Goal: Information Seeking & Learning: Check status

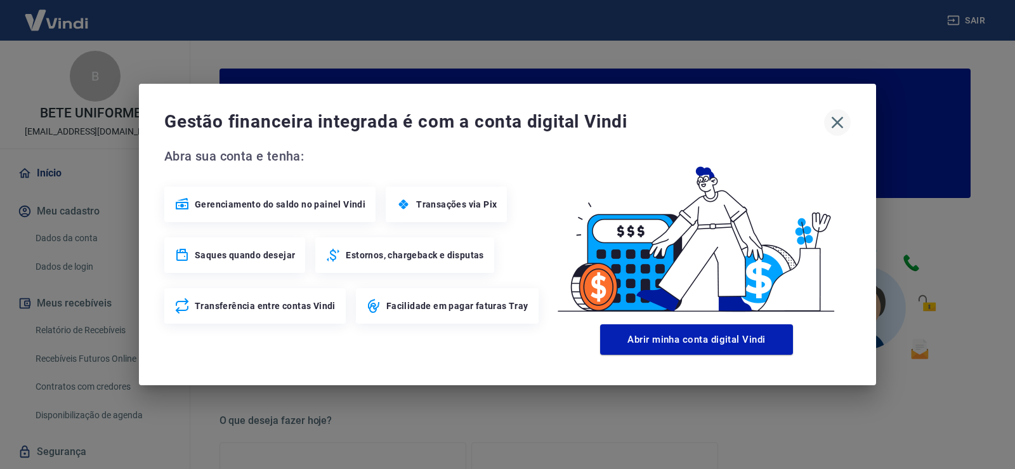
click at [842, 119] on icon "button" at bounding box center [838, 123] width 12 height 12
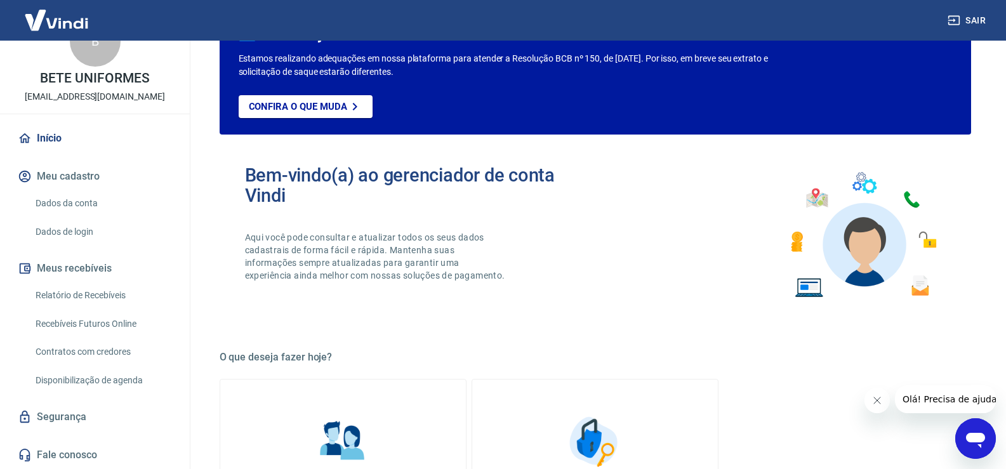
scroll to position [190, 0]
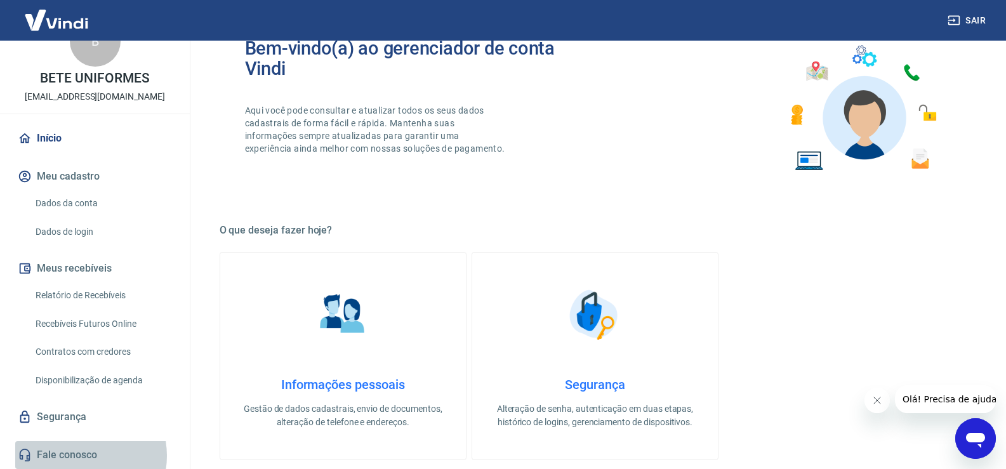
click at [79, 456] on link "Fale conosco" at bounding box center [94, 455] width 159 height 28
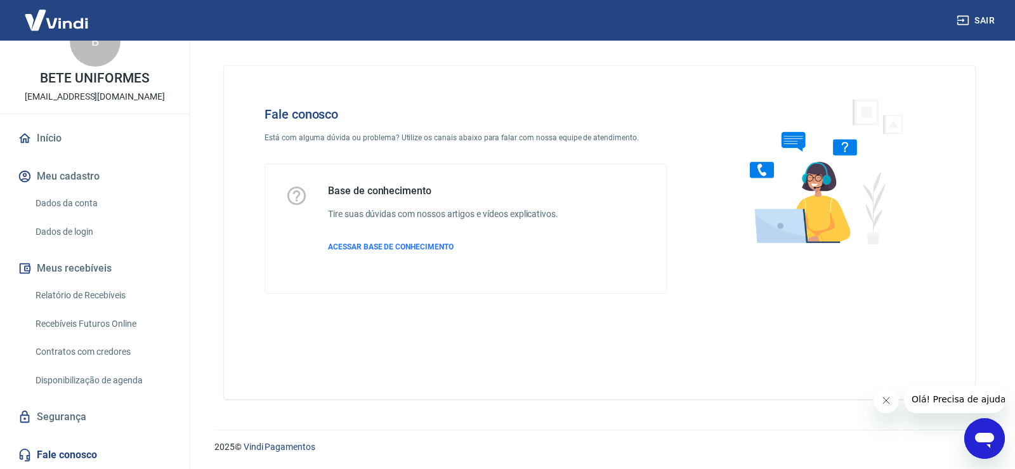
click at [972, 436] on div "Abrir janela de mensagens" at bounding box center [985, 438] width 38 height 38
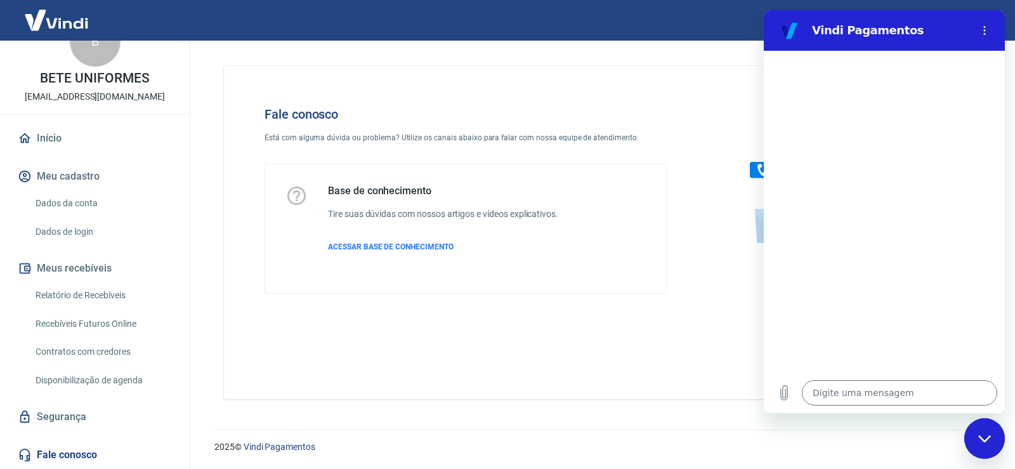
click at [554, 299] on div "Fale conosco Está com alguma dúvida ou problema? Utilize os canais abaixo para …" at bounding box center [465, 200] width 443 height 228
click at [65, 294] on link "Relatório de Recebíveis" at bounding box center [102, 295] width 144 height 26
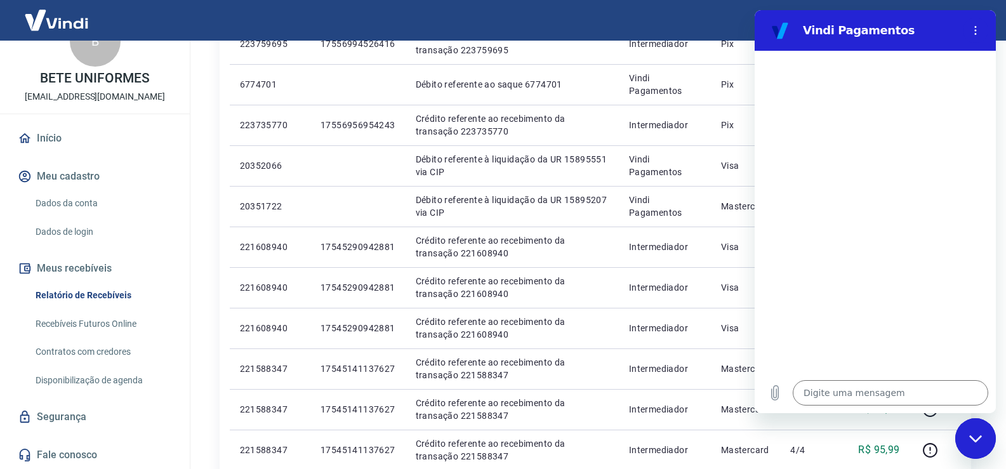
scroll to position [190, 0]
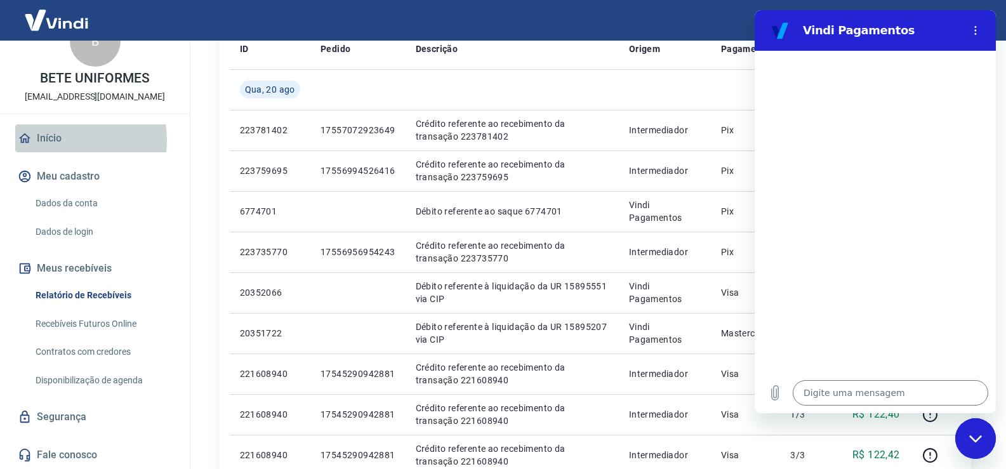
click at [53, 140] on link "Início" at bounding box center [94, 138] width 159 height 28
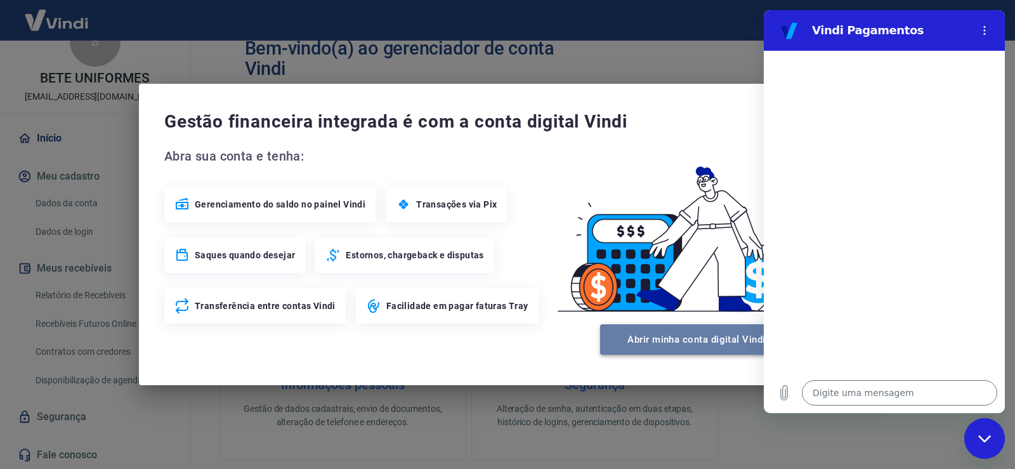
click at [648, 339] on button "Abrir minha conta digital Vindi" at bounding box center [696, 339] width 193 height 30
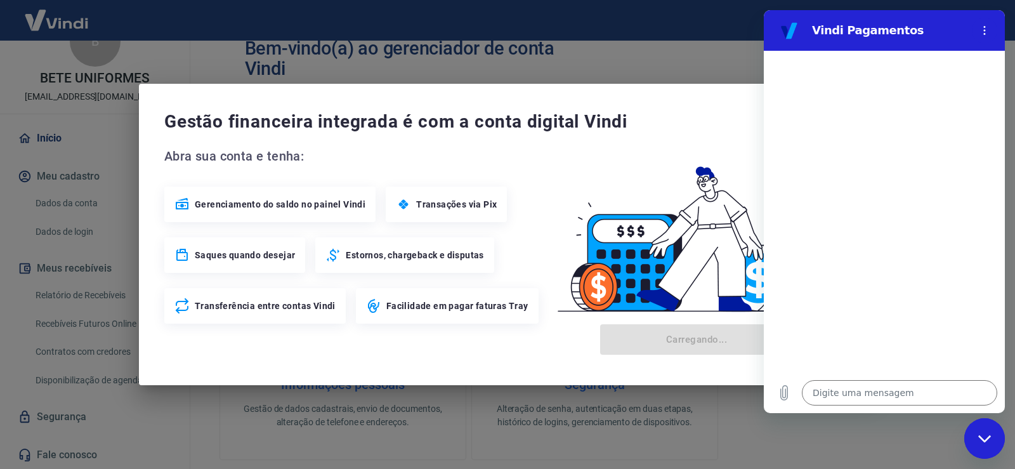
click at [991, 439] on icon "Fechar janela de mensagens" at bounding box center [984, 439] width 13 height 8
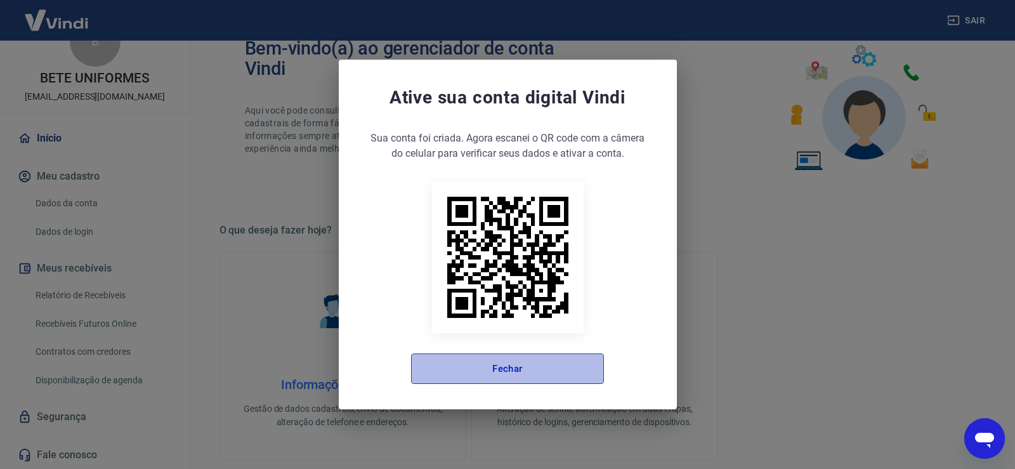
click at [510, 372] on button "Fechar" at bounding box center [507, 368] width 193 height 30
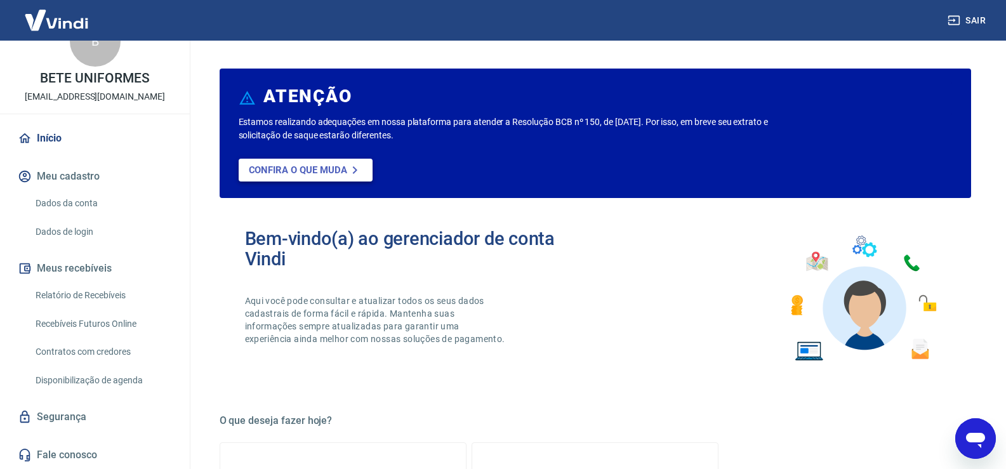
click at [311, 167] on p "Confira o que muda" at bounding box center [298, 169] width 98 height 11
type textarea "x"
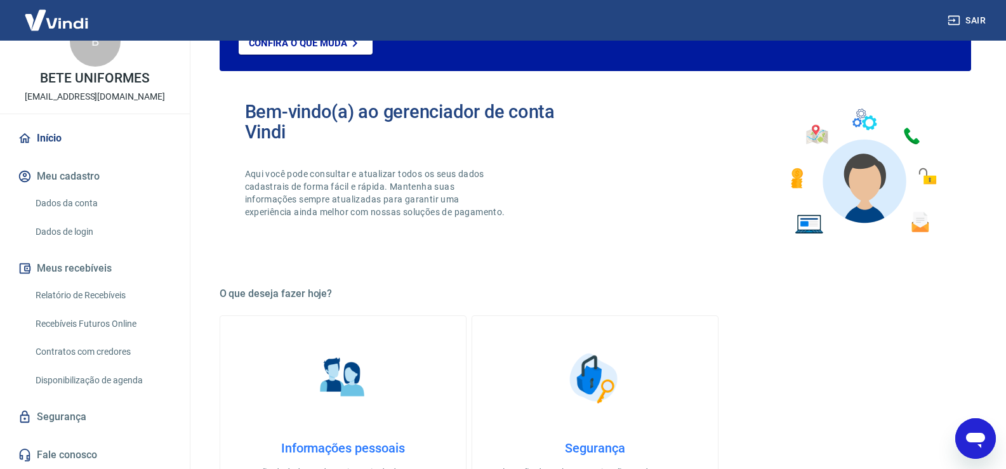
scroll to position [190, 0]
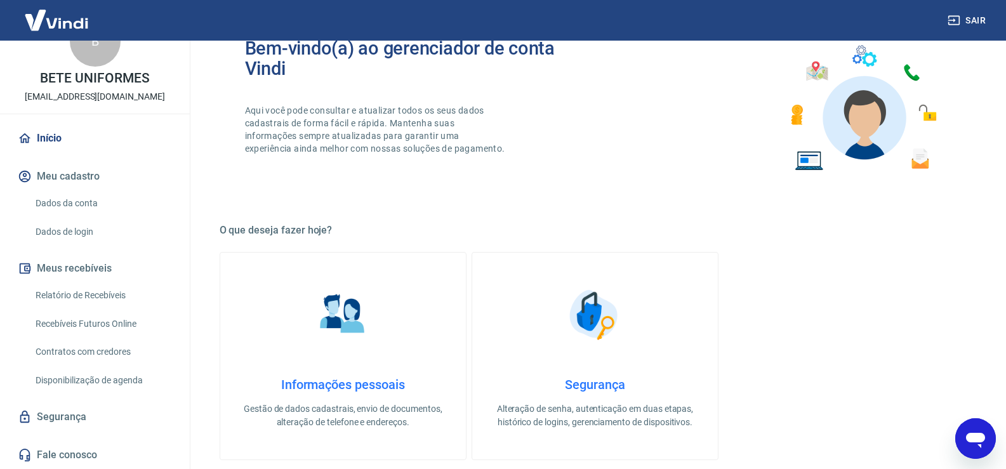
click at [74, 294] on link "Relatório de Recebíveis" at bounding box center [102, 295] width 144 height 26
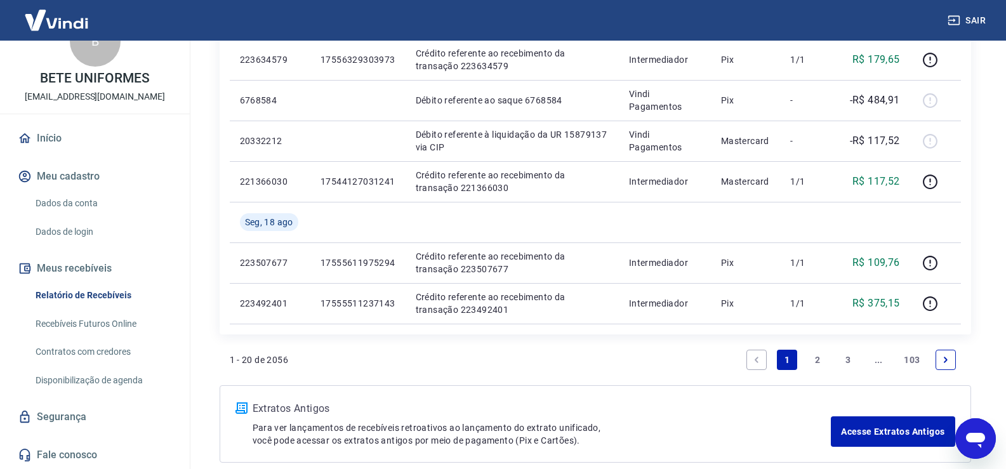
scroll to position [933, 0]
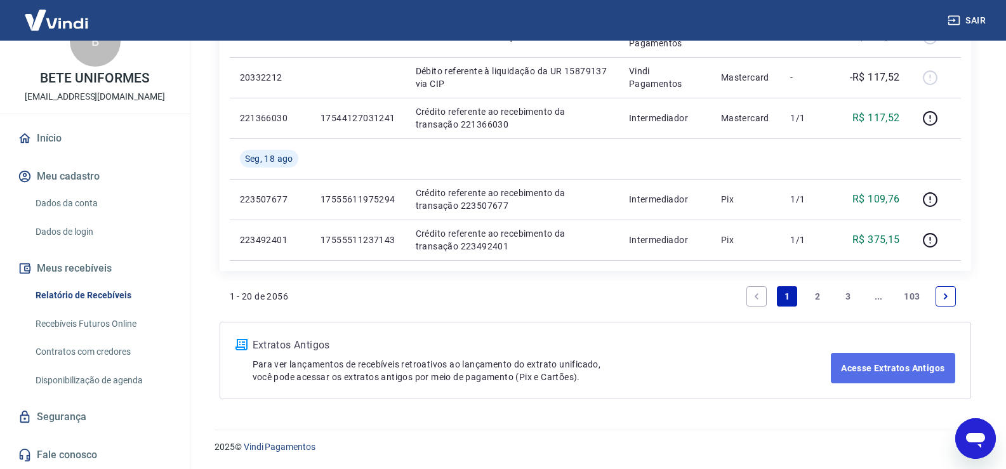
click at [885, 372] on link "Acesse Extratos Antigos" at bounding box center [893, 368] width 124 height 30
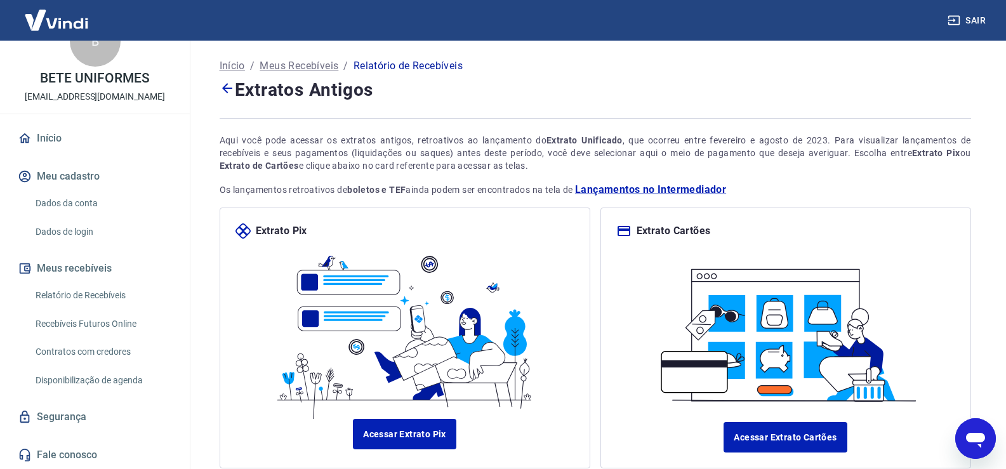
scroll to position [89, 0]
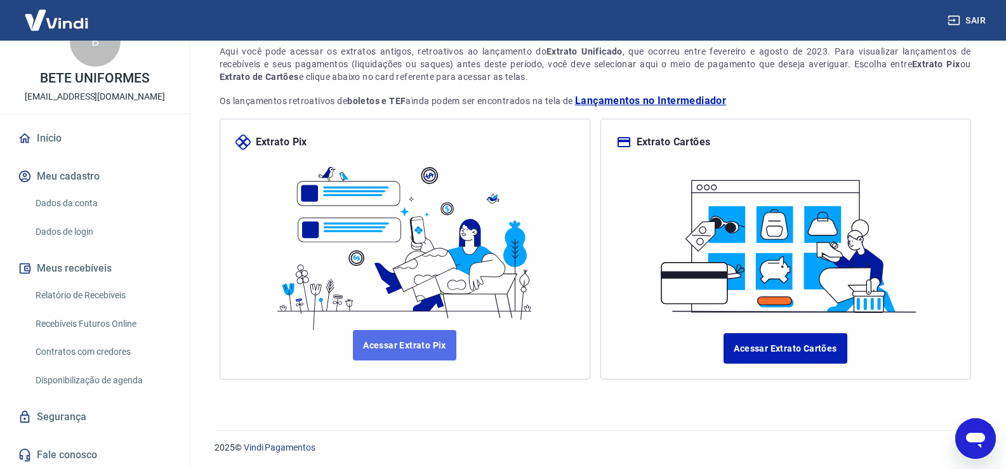
click at [432, 343] on link "Acessar Extrato Pix" at bounding box center [404, 345] width 103 height 30
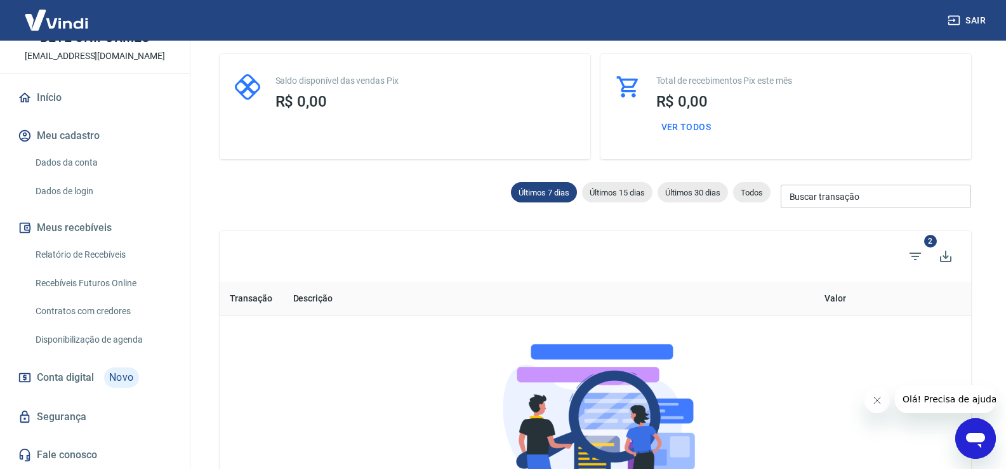
scroll to position [254, 0]
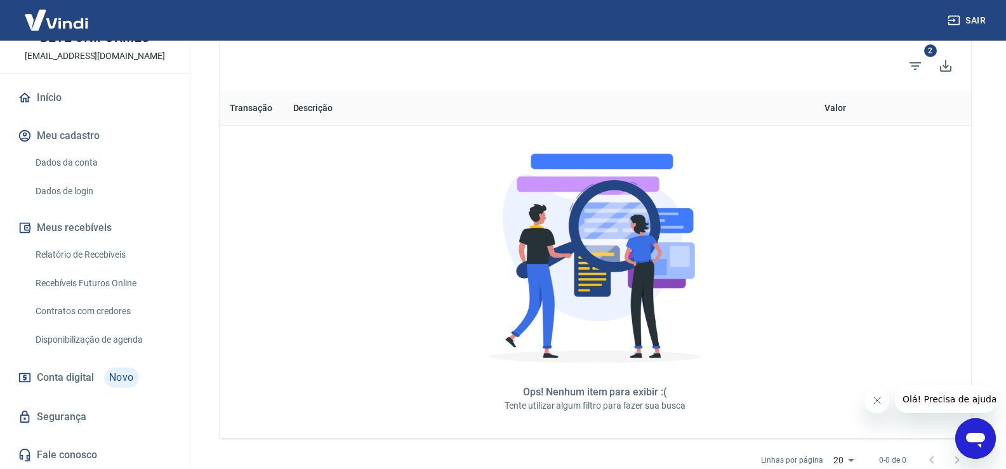
click at [89, 310] on link "Contratos com credores" at bounding box center [102, 311] width 144 height 26
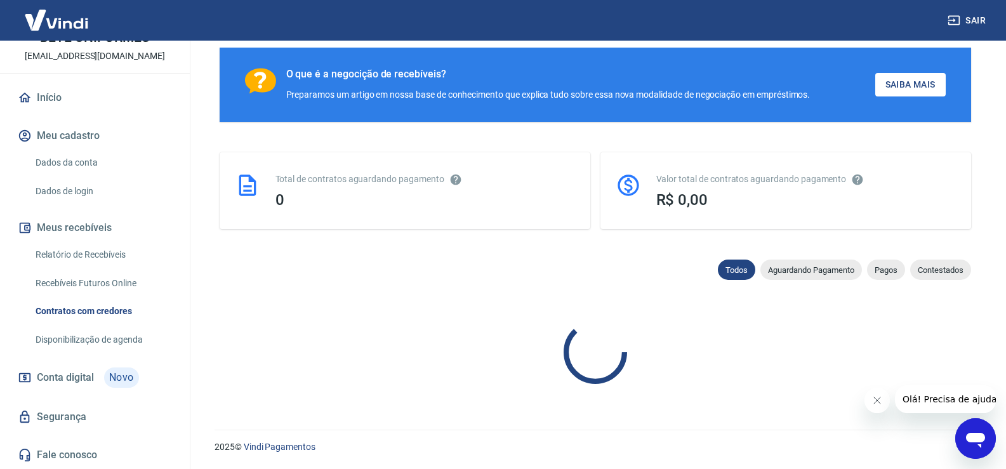
scroll to position [197, 0]
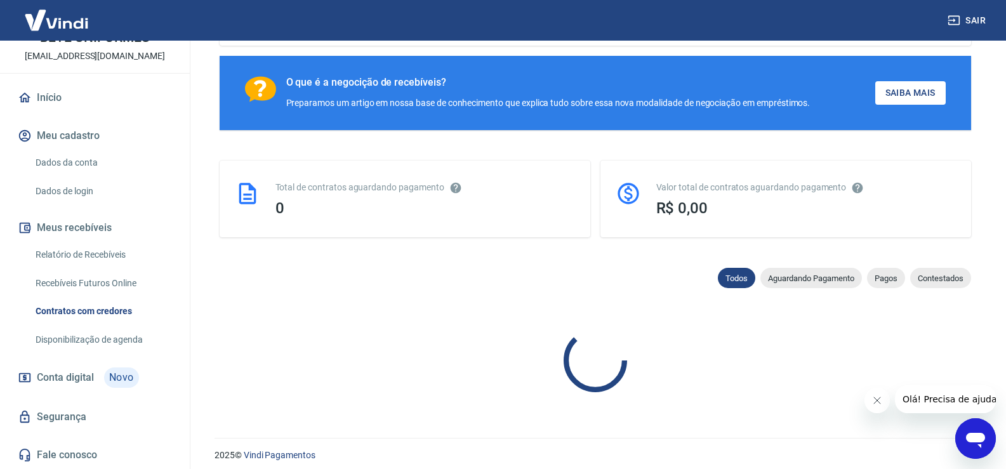
click at [89, 334] on link "Disponibilização de agenda" at bounding box center [102, 340] width 144 height 26
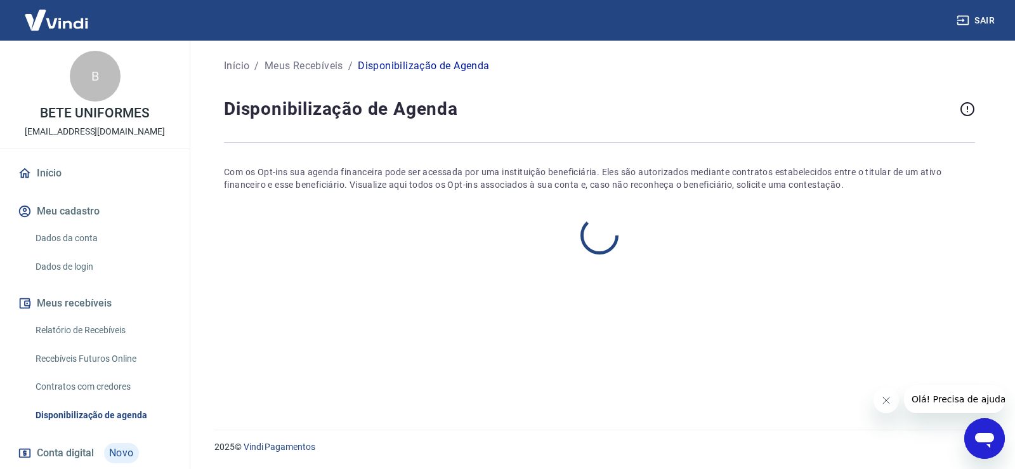
click at [69, 26] on img at bounding box center [56, 20] width 82 height 39
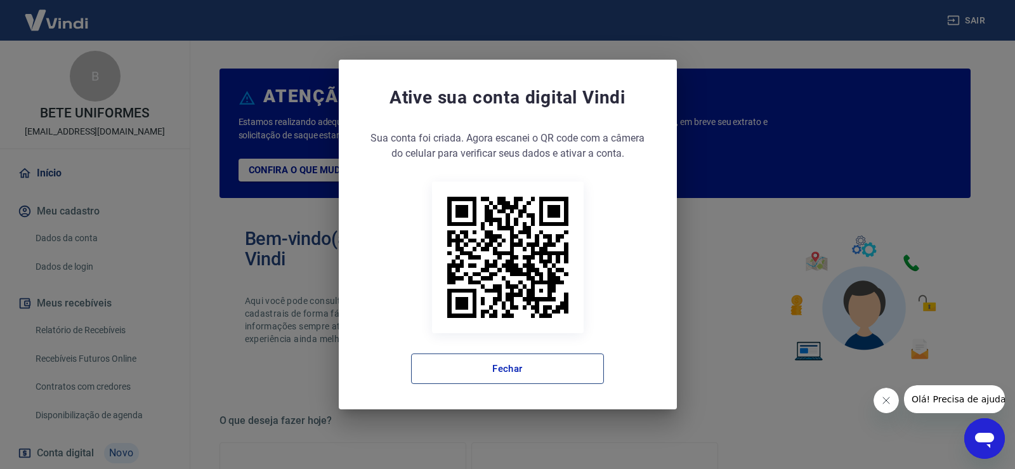
click at [515, 375] on button "Fechar" at bounding box center [507, 368] width 193 height 30
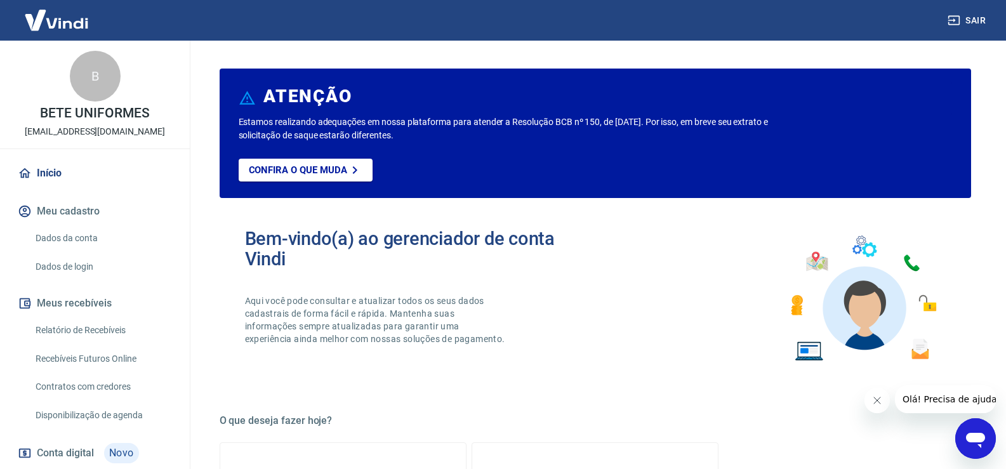
click at [965, 431] on icon "Abrir janela de mensagens" at bounding box center [975, 438] width 23 height 23
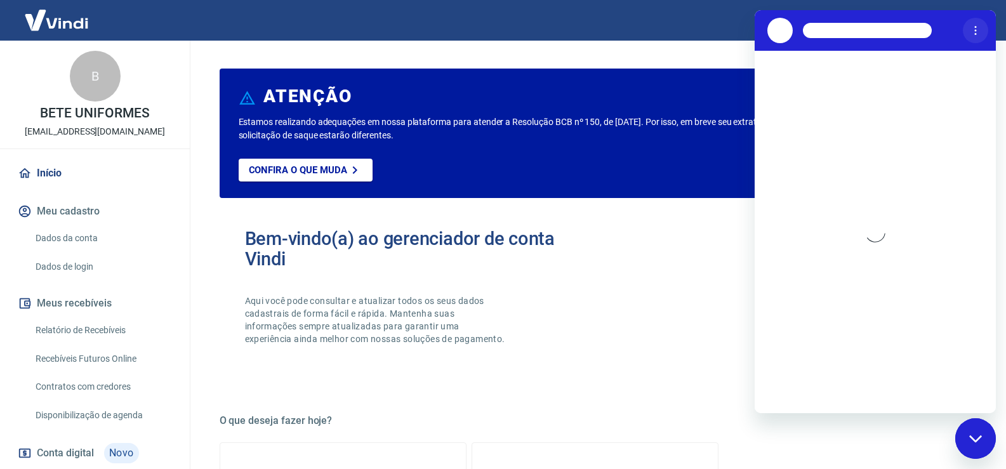
click at [977, 30] on icon "Menu de opções" at bounding box center [975, 30] width 10 height 10
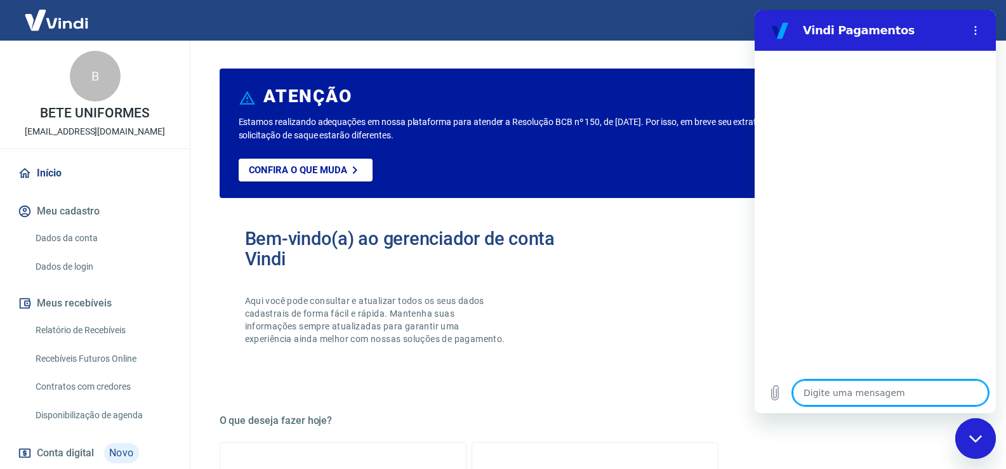
click at [724, 232] on div "Bem-vindo(a) ao gerenciador de conta Vindi Aqui você pode consultar e atualizar…" at bounding box center [595, 298] width 751 height 181
click at [977, 443] on div "Fechar janela de mensagens" at bounding box center [975, 438] width 38 height 38
type textarea "x"
